Goal: Task Accomplishment & Management: Manage account settings

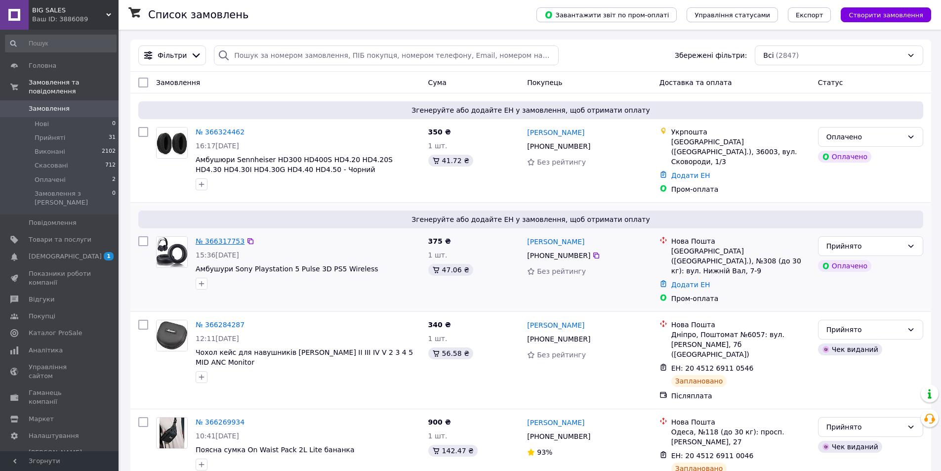
click at [207, 237] on link "№ 366317753" at bounding box center [220, 241] width 49 height 8
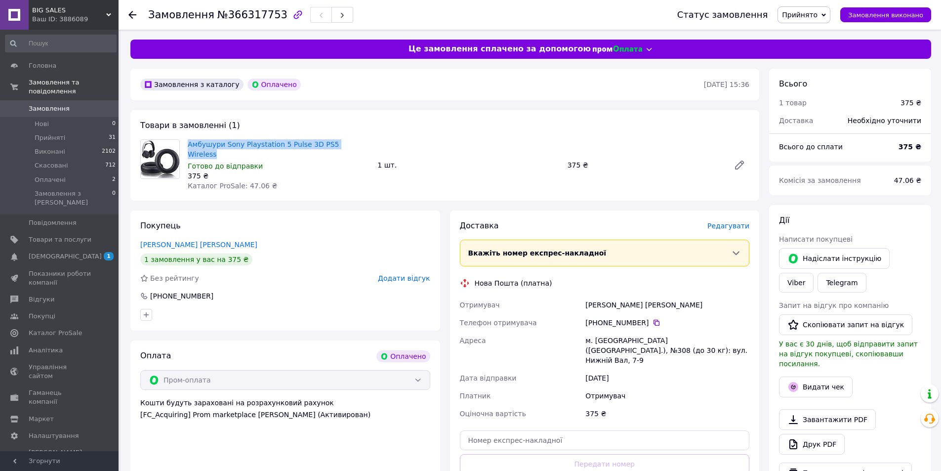
drag, startPoint x: 187, startPoint y: 141, endPoint x: 358, endPoint y: 138, distance: 171.4
click at [358, 138] on div "Амбушури Sony Playstation 5 Pulse 3D PS5 Wireless Готово до відправки 375 ₴ Кат…" at bounding box center [279, 164] width 190 height 55
copy link "Амбушури Sony Playstation 5 Pulse 3D PS5 Wireless"
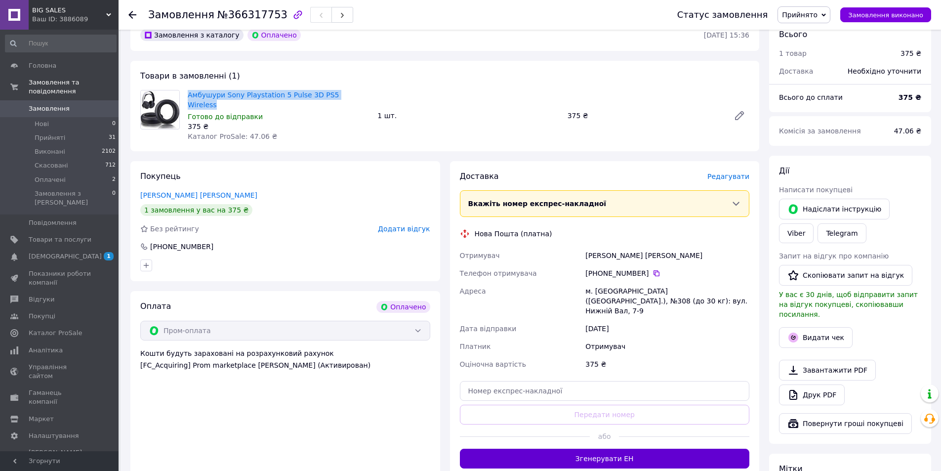
click at [567, 449] on button "Згенерувати ЕН" at bounding box center [605, 459] width 290 height 20
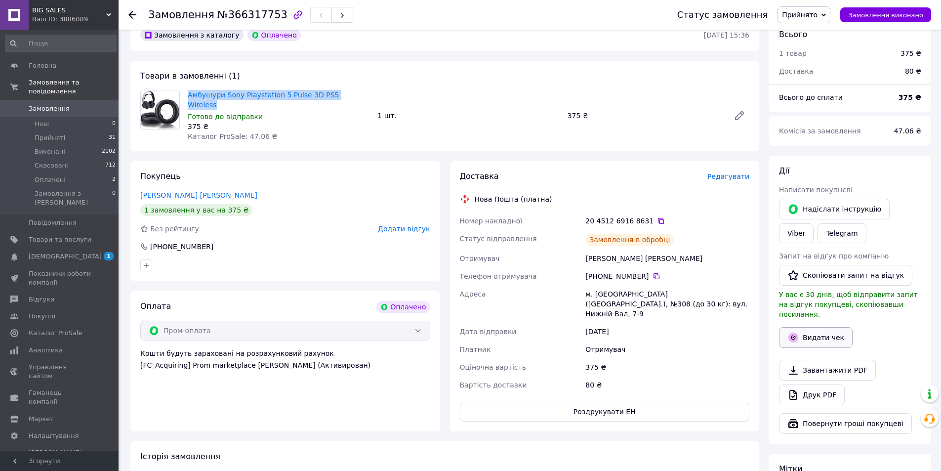
click at [814, 327] on button "Видати чек" at bounding box center [816, 337] width 74 height 21
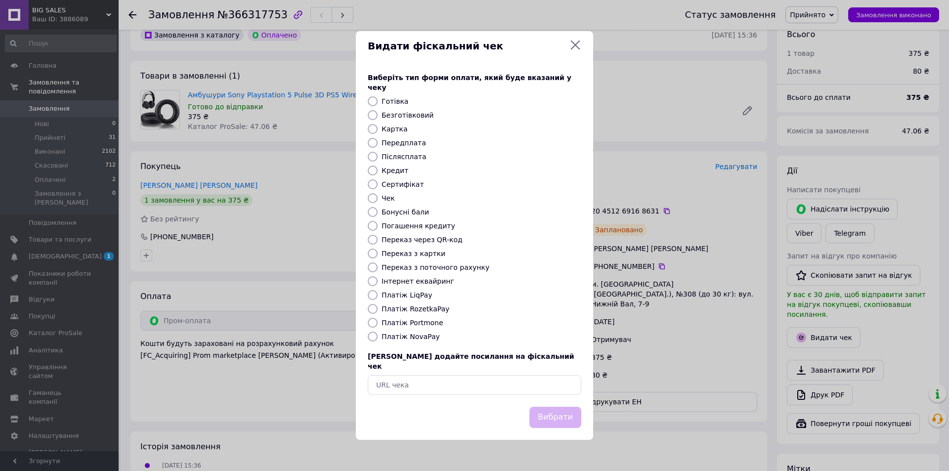
click at [403, 110] on div "Виберіть тип форми оплати, який буде вказаний у чеку Готівка Безготівковий Карт…" at bounding box center [474, 234] width 237 height 346
click at [412, 113] on label "Безготівковий" at bounding box center [407, 115] width 52 height 8
click at [377, 113] on input "Безготівковий" at bounding box center [373, 115] width 10 height 10
radio input "true"
click at [553, 407] on button "Вибрати" at bounding box center [555, 417] width 52 height 21
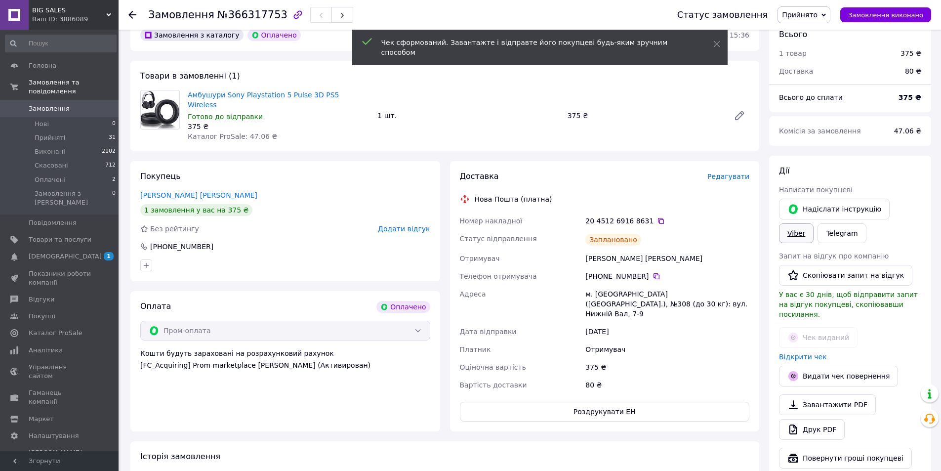
click at [814, 223] on link "Viber" at bounding box center [796, 233] width 35 height 20
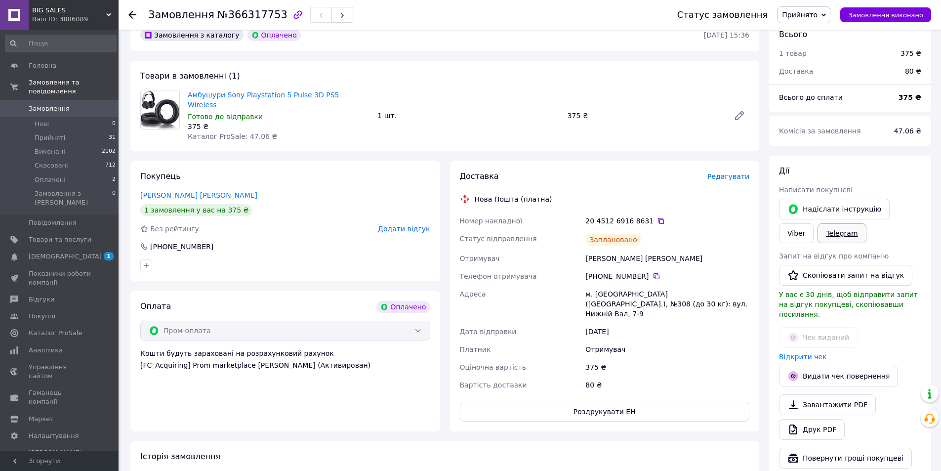
click at [818, 231] on link "Telegram" at bounding box center [842, 233] width 48 height 20
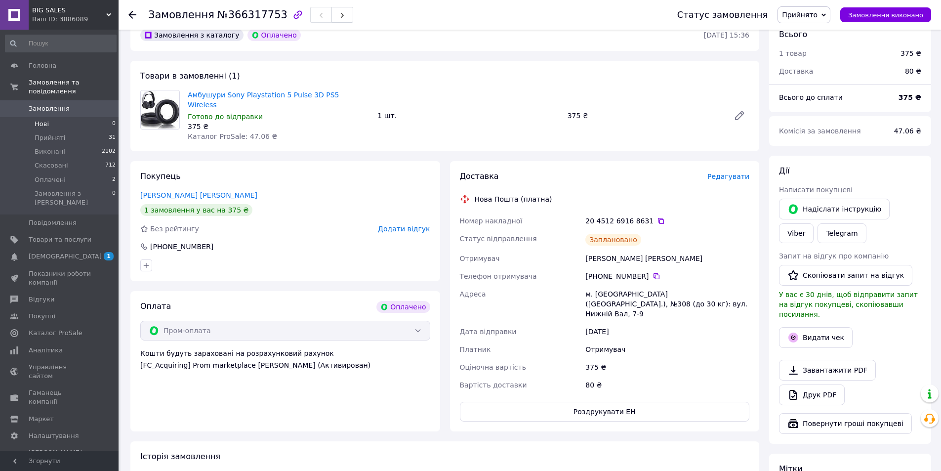
scroll to position [49, 0]
click at [71, 104] on span "Замовлення" at bounding box center [60, 108] width 63 height 9
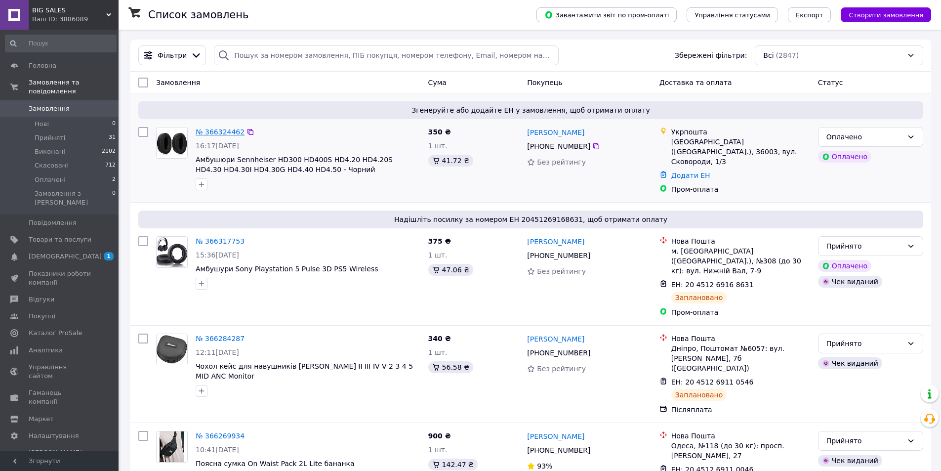
click at [217, 128] on link "№ 366324462" at bounding box center [220, 132] width 49 height 8
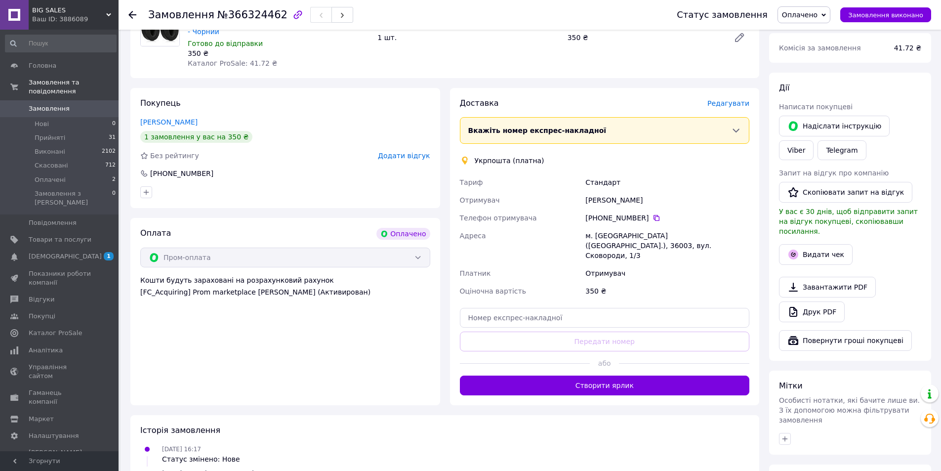
scroll to position [148, 0]
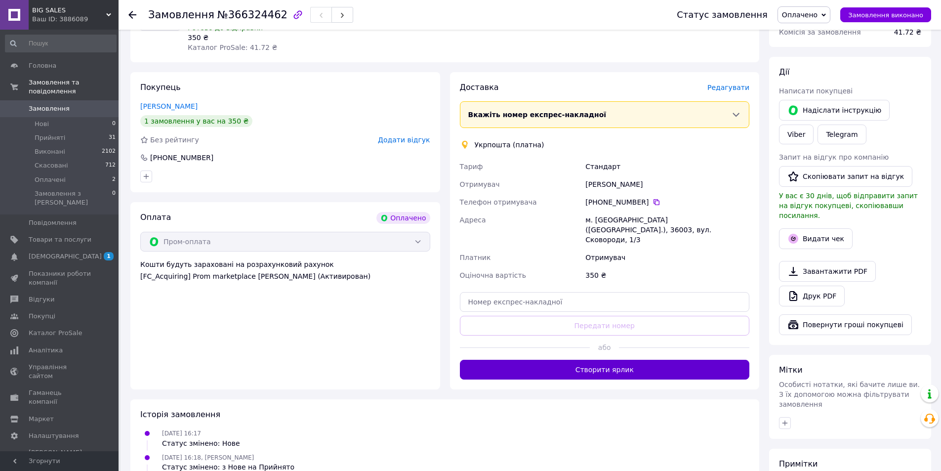
click at [667, 360] on button "Створити ярлик" at bounding box center [605, 370] width 290 height 20
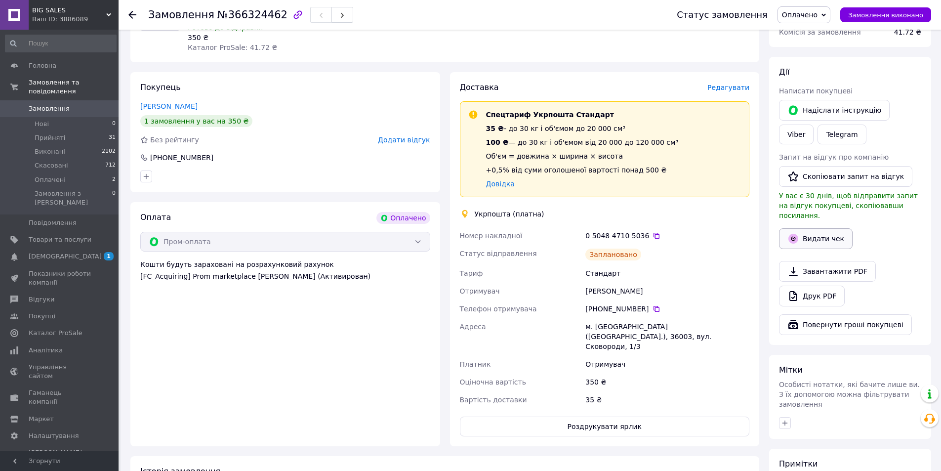
click at [812, 228] on button "Видати чек" at bounding box center [816, 238] width 74 height 21
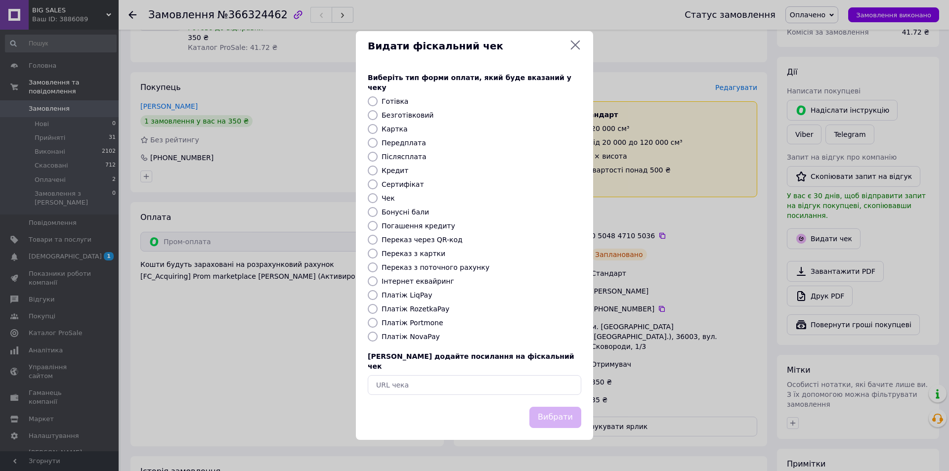
click at [411, 116] on label "Безготівковий" at bounding box center [407, 115] width 52 height 8
click at [377, 116] on input "Безготівковий" at bounding box center [373, 115] width 10 height 10
radio input "true"
click at [560, 407] on button "Вибрати" at bounding box center [555, 417] width 52 height 21
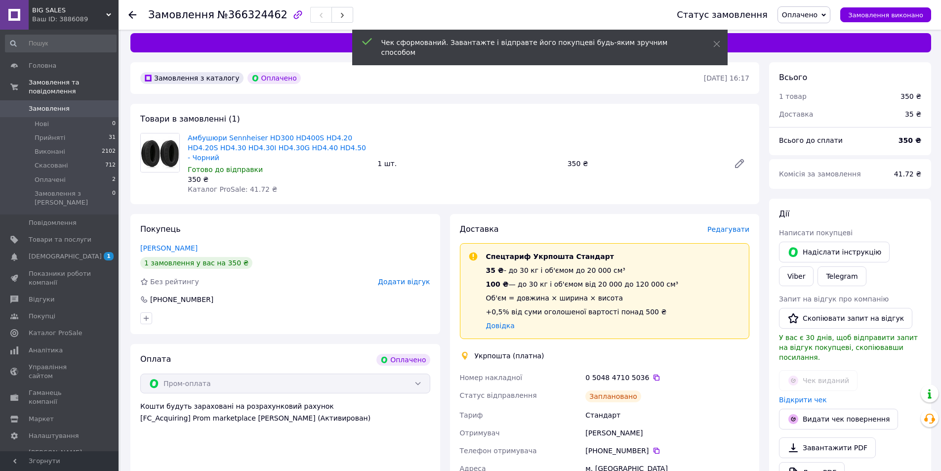
scroll to position [0, 0]
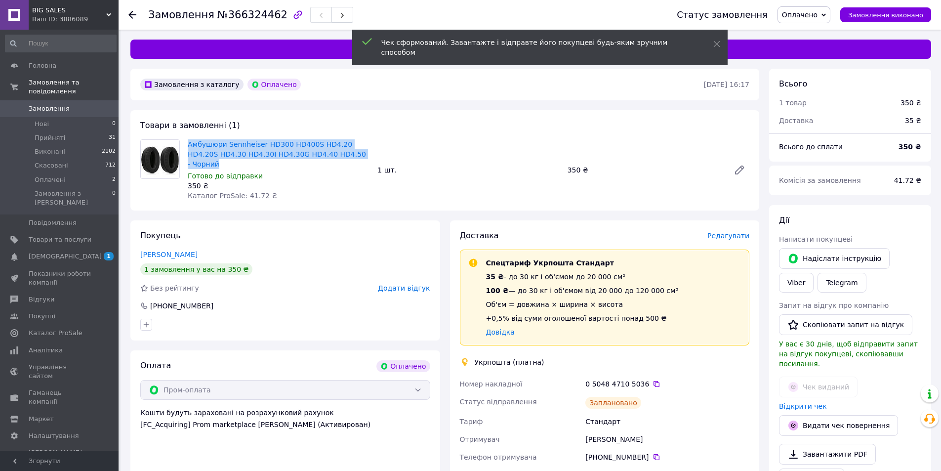
drag, startPoint x: 186, startPoint y: 138, endPoint x: 354, endPoint y: 156, distance: 168.9
click at [354, 156] on div "Амбушюри Sennheiser HD300 HD400S HD4.20 HD4.20S HD4.30 HD4.30I HD4.30G HD4.40 H…" at bounding box center [279, 169] width 190 height 65
copy link "Амбушюри Sennheiser HD300 HD400S HD4.20 HD4.20S HD4.30 HD4.30I HD4.30G HD4.40 H…"
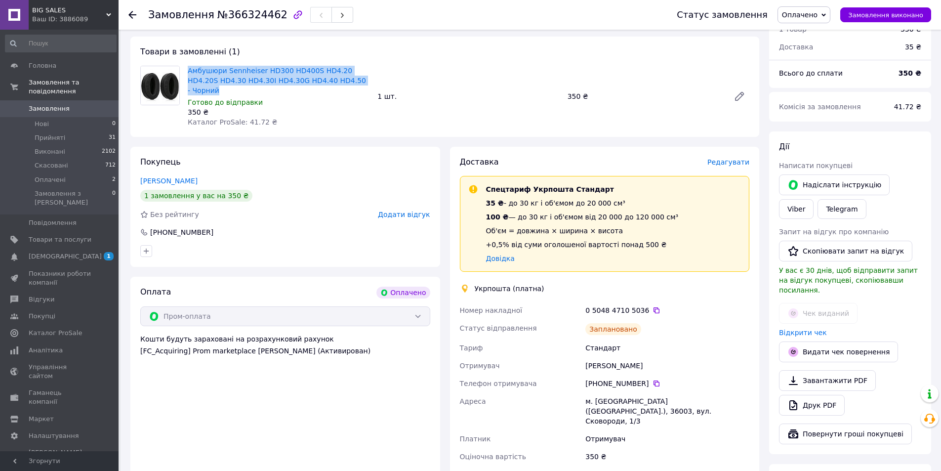
scroll to position [198, 0]
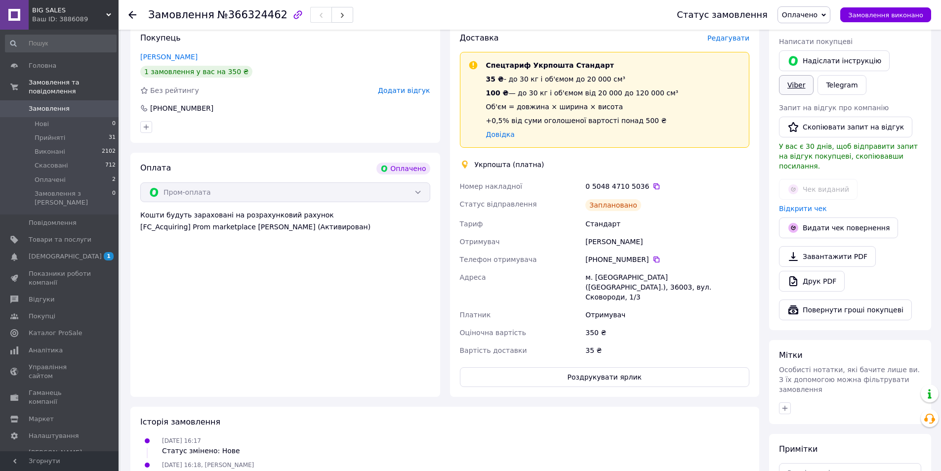
click at [814, 75] on link "Viber" at bounding box center [796, 85] width 35 height 20
click at [232, 277] on div "Оплата Оплачено Пром-оплата Кошти будуть зараховані на розрахунковий рахунок [F…" at bounding box center [285, 275] width 310 height 244
drag, startPoint x: 461, startPoint y: 176, endPoint x: 639, endPoint y: 176, distance: 177.8
click at [639, 177] on div "Номер накладної 0 5048 4710 5036   Статус відправлення Заплановано Тариф Станда…" at bounding box center [605, 268] width 294 height 182
copy div "Номер накладної 0 5048 4710 5036"
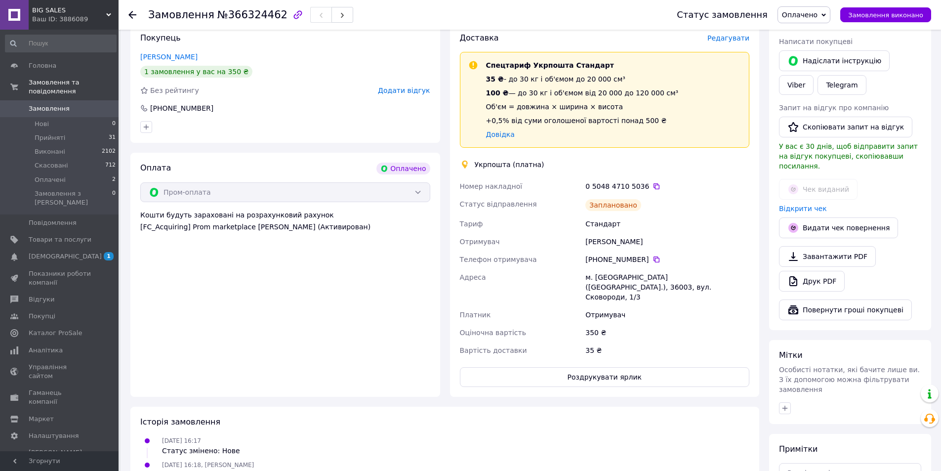
click at [652, 459] on div "[DATE] 16:18, [PERSON_NAME] Статус змінено: з Нове на Прийнято" at bounding box center [444, 469] width 617 height 20
click at [797, 205] on link "Відкрити чек" at bounding box center [803, 209] width 48 height 8
click at [612, 435] on div "[DATE] 16:17 Статус змінено: Нове" at bounding box center [444, 445] width 617 height 20
click at [87, 104] on span "Замовлення" at bounding box center [60, 108] width 63 height 9
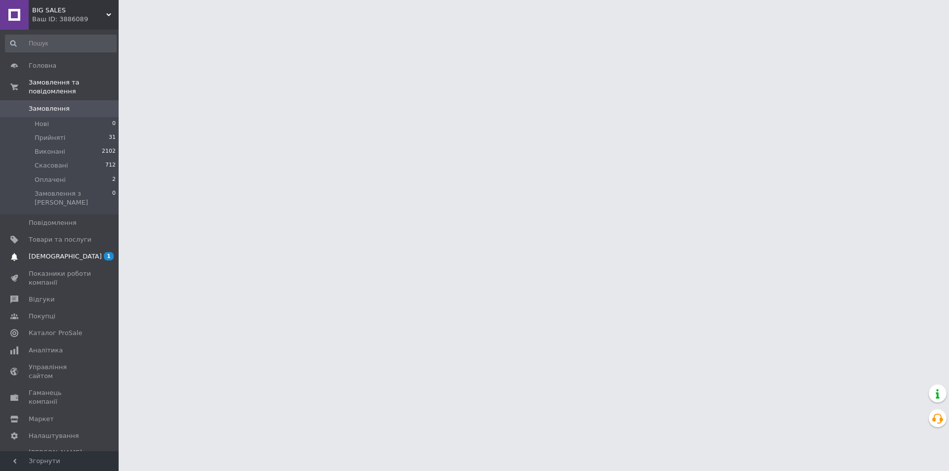
click at [64, 252] on span "[DEMOGRAPHIC_DATA]" at bounding box center [65, 256] width 73 height 9
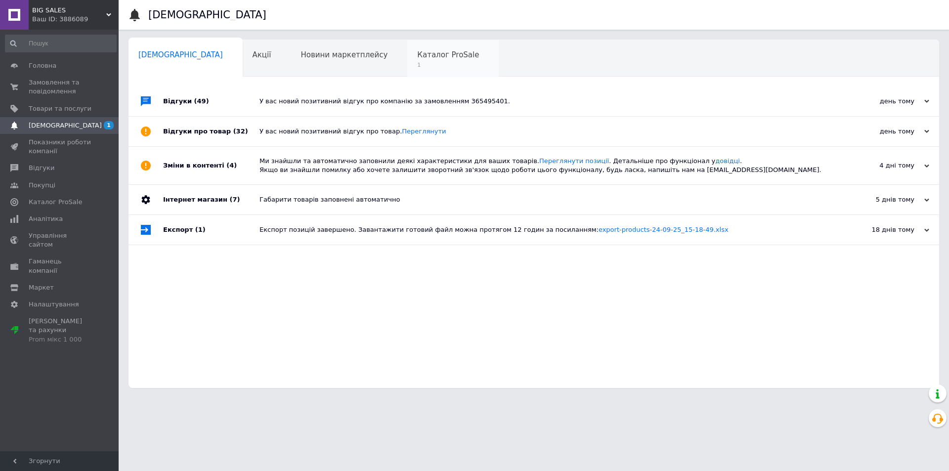
click at [407, 70] on div "Каталог ProSale 1" at bounding box center [452, 59] width 91 height 38
